Goal: Transaction & Acquisition: Download file/media

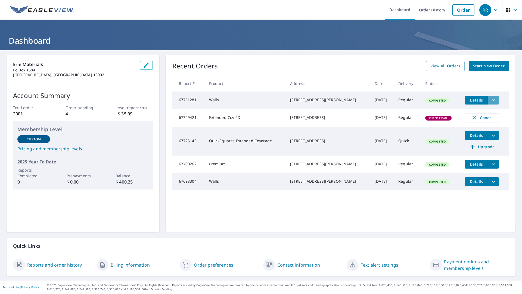
click at [490, 101] on icon "filesDropdownBtn-67751281" at bounding box center [493, 100] width 7 height 7
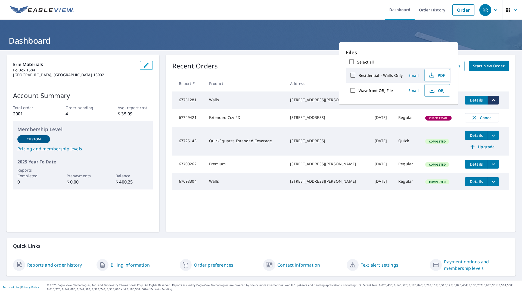
click at [471, 77] on th at bounding box center [485, 84] width 48 height 16
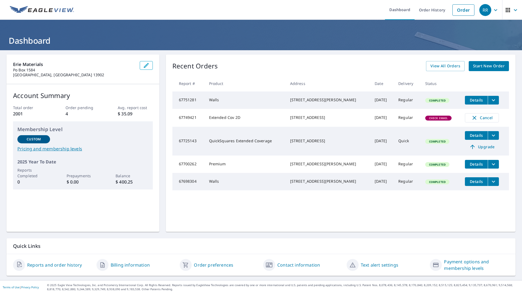
click at [470, 102] on span "Details" at bounding box center [476, 100] width 16 height 5
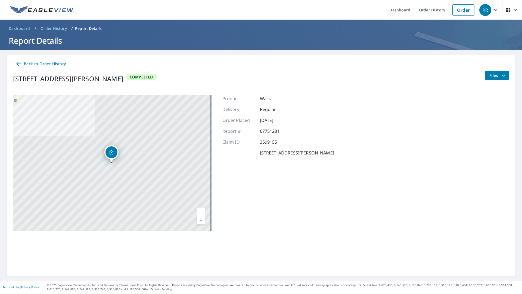
click at [502, 76] on icon "filesDropdownBtn-67751281" at bounding box center [503, 76] width 3 height 2
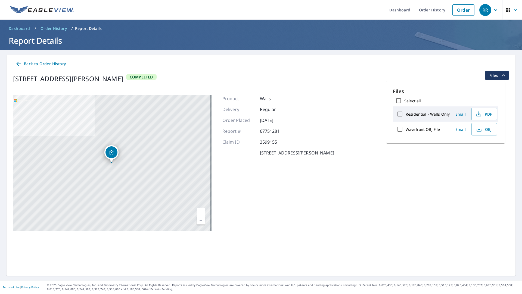
click at [412, 174] on div "[STREET_ADDRESS][PERSON_NAME] Aerial Road A standard road map Aerial A detailed…" at bounding box center [261, 163] width 509 height 145
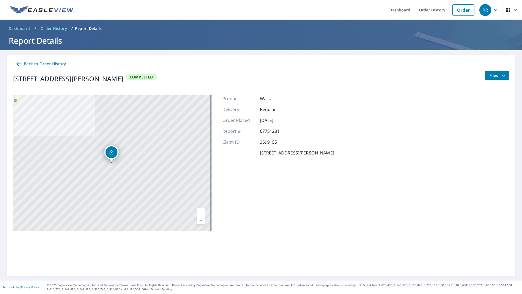
click at [16, 64] on icon at bounding box center [18, 64] width 7 height 7
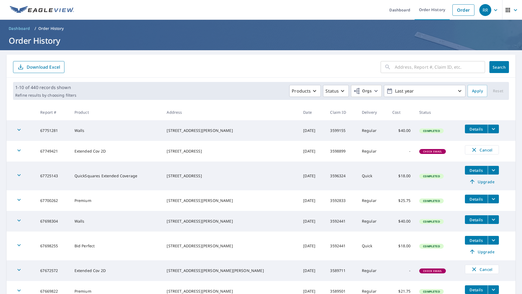
click at [20, 131] on icon "button" at bounding box center [19, 130] width 7 height 7
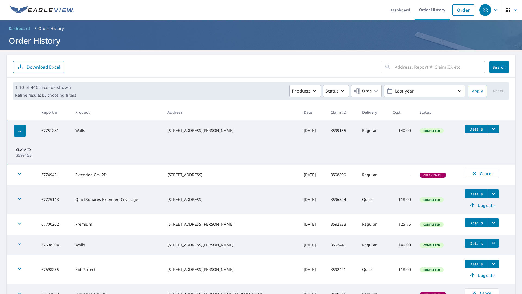
click at [20, 130] on icon "button" at bounding box center [20, 131] width 7 height 7
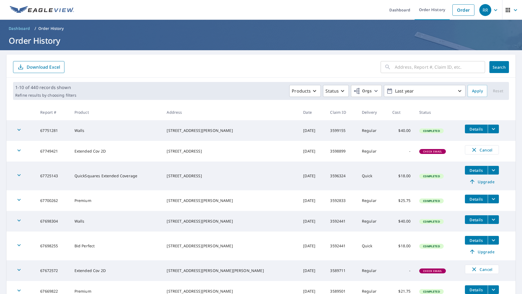
scroll to position [82, 0]
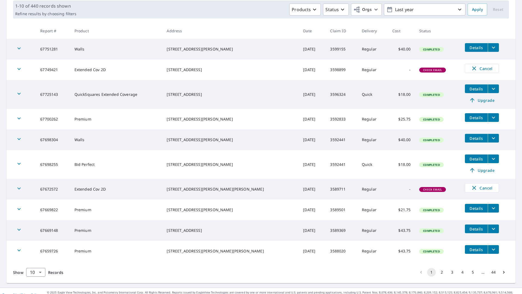
click at [469, 49] on span "Details" at bounding box center [476, 47] width 16 height 5
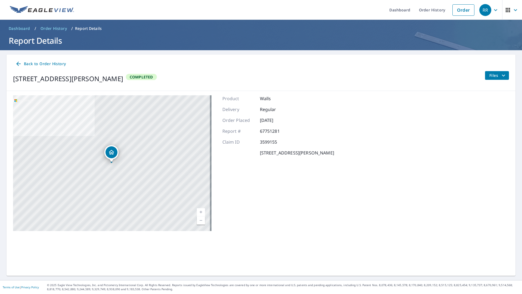
click at [489, 78] on span "Files" at bounding box center [497, 75] width 17 height 7
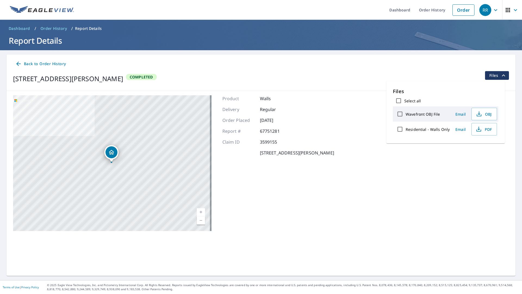
click at [420, 181] on div "[STREET_ADDRESS][PERSON_NAME] Aerial Road A standard road map Aerial A detailed…" at bounding box center [261, 163] width 509 height 145
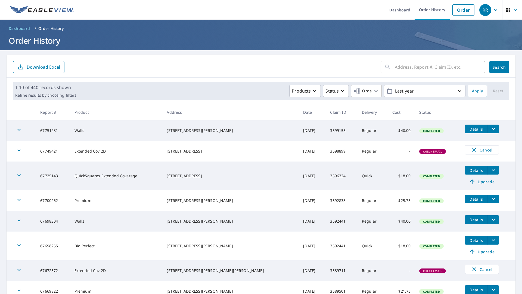
scroll to position [27, 0]
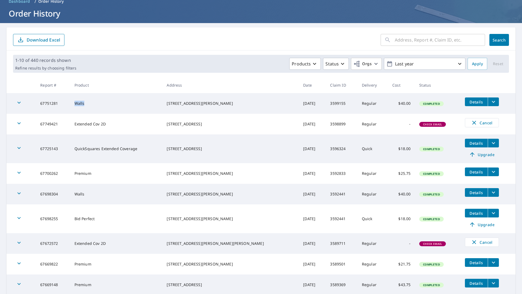
drag, startPoint x: 90, startPoint y: 104, endPoint x: 77, endPoint y: 103, distance: 13.1
click at [77, 103] on td "Walls" at bounding box center [116, 103] width 92 height 21
click at [123, 42] on form "​ Search Download Excel" at bounding box center [261, 40] width 496 height 12
click at [20, 102] on icon "button" at bounding box center [18, 103] width 3 height 2
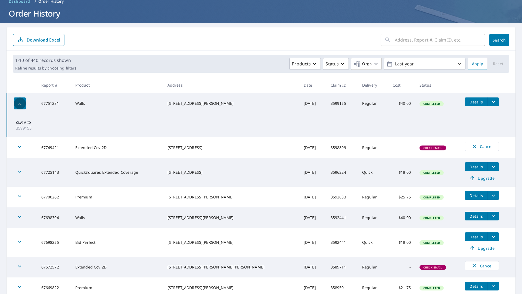
click at [20, 102] on icon "button" at bounding box center [20, 104] width 7 height 7
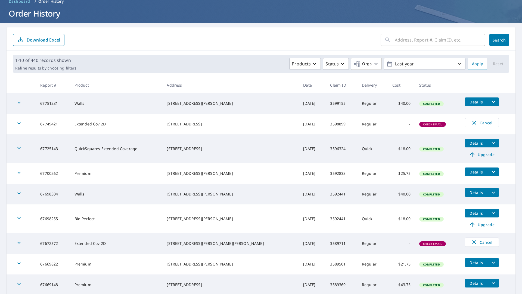
drag, startPoint x: 20, startPoint y: 102, endPoint x: 133, endPoint y: 52, distance: 123.1
click at [133, 52] on div "1-10 of 440 records shown Refine results by choosing filters Products Status Or…" at bounding box center [261, 64] width 509 height 27
click at [395, 41] on input "text" at bounding box center [440, 39] width 90 height 15
type input "[STREET_ADDRESS][PERSON_NAME]"
click button "Search" at bounding box center [499, 40] width 20 height 12
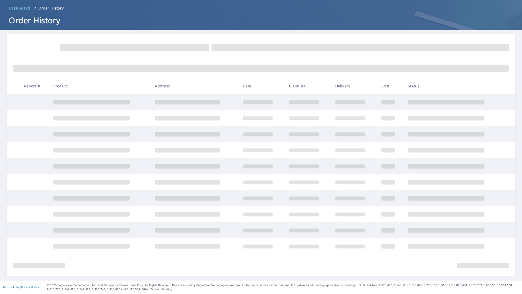
scroll to position [20, 0]
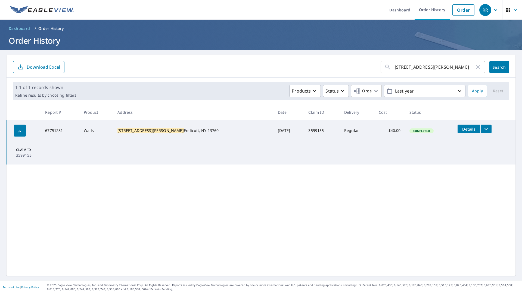
click at [483, 132] on icon "filesDropdownBtn-67751281" at bounding box center [486, 129] width 7 height 7
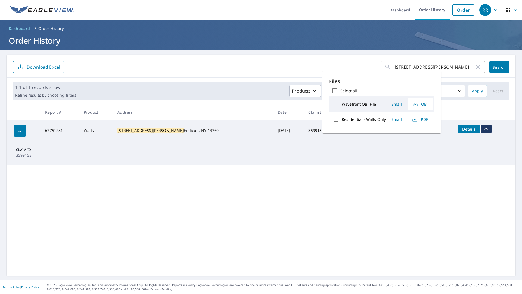
click at [483, 132] on icon "filesDropdownBtn-67751281" at bounding box center [486, 129] width 7 height 7
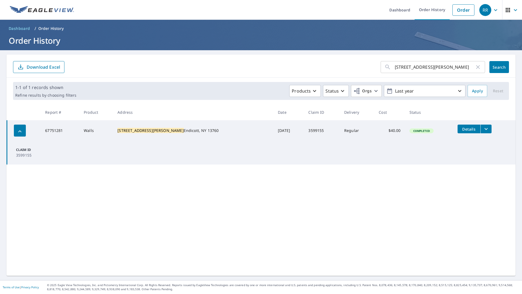
click at [461, 131] on span "Details" at bounding box center [469, 129] width 16 height 5
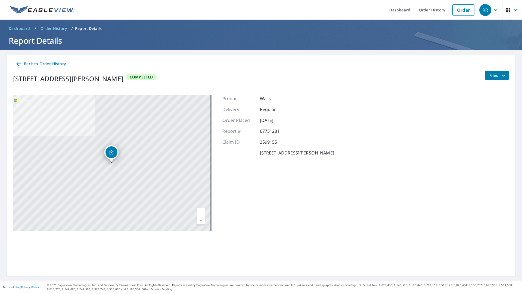
click at [489, 79] on span "Files" at bounding box center [497, 75] width 17 height 7
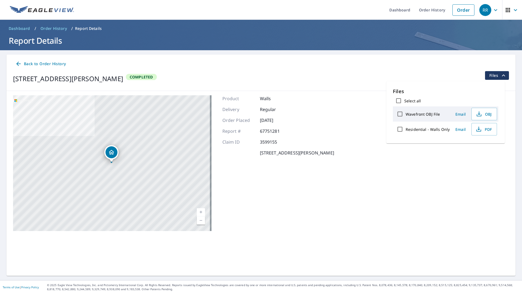
click at [421, 162] on div "[STREET_ADDRESS][PERSON_NAME] Aerial Road A standard road map Aerial A detailed…" at bounding box center [261, 163] width 509 height 145
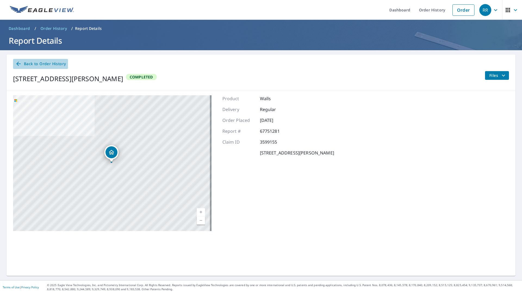
click at [58, 65] on span "Back to Order History" at bounding box center [40, 64] width 51 height 7
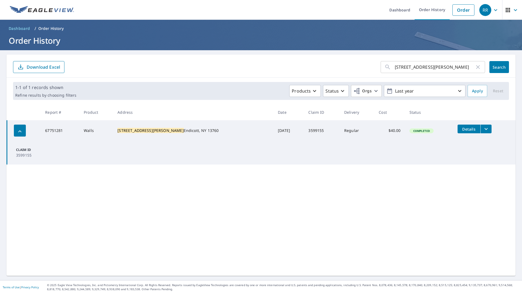
click at [483, 128] on icon "filesDropdownBtn-67751281" at bounding box center [486, 129] width 7 height 7
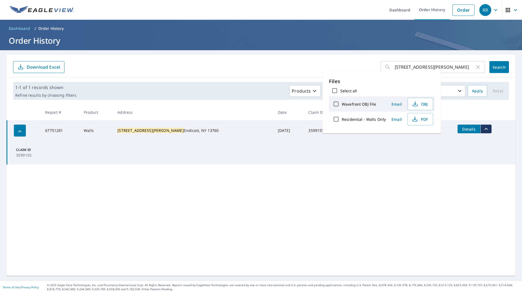
click at [456, 181] on div "[STREET_ADDRESS][PERSON_NAME] ​ Search Download Excel 1-1 of 1 records shown Re…" at bounding box center [261, 166] width 509 height 222
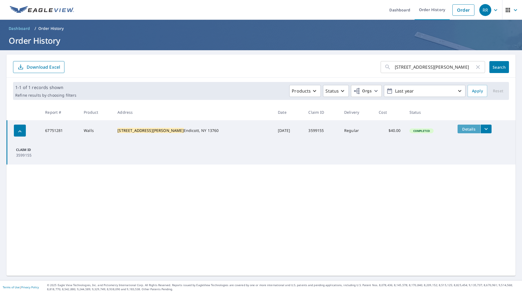
click at [461, 129] on span "Details" at bounding box center [469, 129] width 16 height 5
click at [485, 129] on icon "filesDropdownBtn-67751281" at bounding box center [486, 129] width 3 height 2
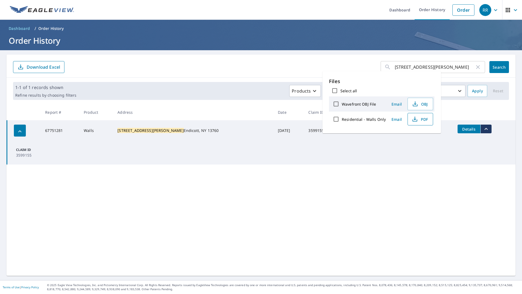
click at [420, 116] on span "PDF" at bounding box center [419, 119] width 17 height 7
click at [437, 64] on input "[STREET_ADDRESS][PERSON_NAME]" at bounding box center [435, 67] width 80 height 15
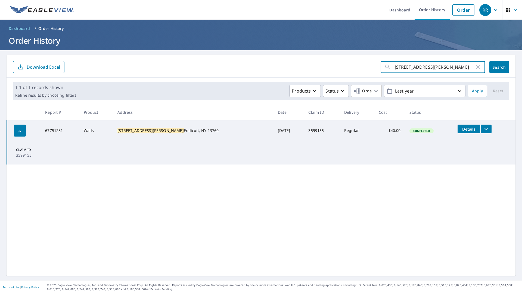
drag, startPoint x: 374, startPoint y: 68, endPoint x: 334, endPoint y: 68, distance: 39.4
click at [334, 68] on form "[STREET_ADDRESS][PERSON_NAME] ​ Search Download Excel" at bounding box center [261, 67] width 496 height 12
type input "[STREET_ADDRESS]"
click button "Search" at bounding box center [499, 67] width 20 height 12
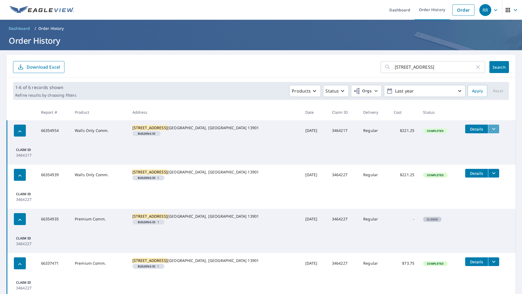
click at [488, 132] on button "filesDropdownBtn-66354954" at bounding box center [493, 129] width 11 height 9
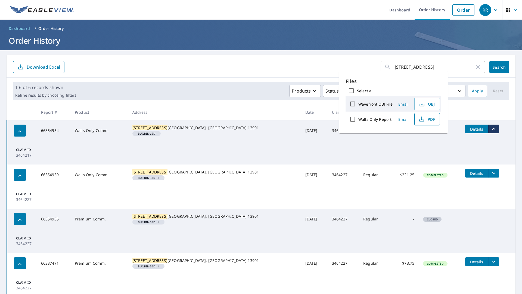
click at [426, 121] on span "PDF" at bounding box center [426, 119] width 17 height 7
click at [279, 44] on h1 "Order History" at bounding box center [261, 40] width 509 height 11
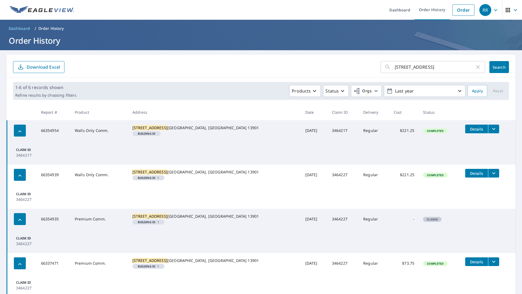
drag, startPoint x: 379, startPoint y: 72, endPoint x: 363, endPoint y: 73, distance: 16.1
click at [363, 73] on div "[STREET_ADDRESS] ​ Search Download Excel" at bounding box center [261, 66] width 509 height 23
click at [492, 129] on icon "filesDropdownBtn-66354954" at bounding box center [493, 129] width 3 height 2
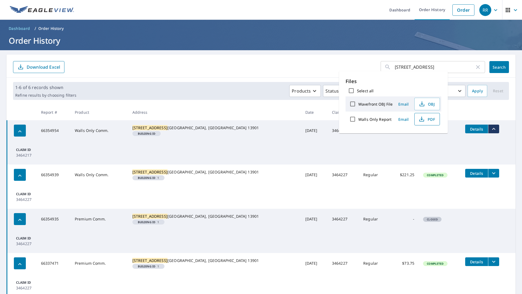
click at [425, 122] on span "PDF" at bounding box center [426, 119] width 17 height 7
